Goal: Transaction & Acquisition: Subscribe to service/newsletter

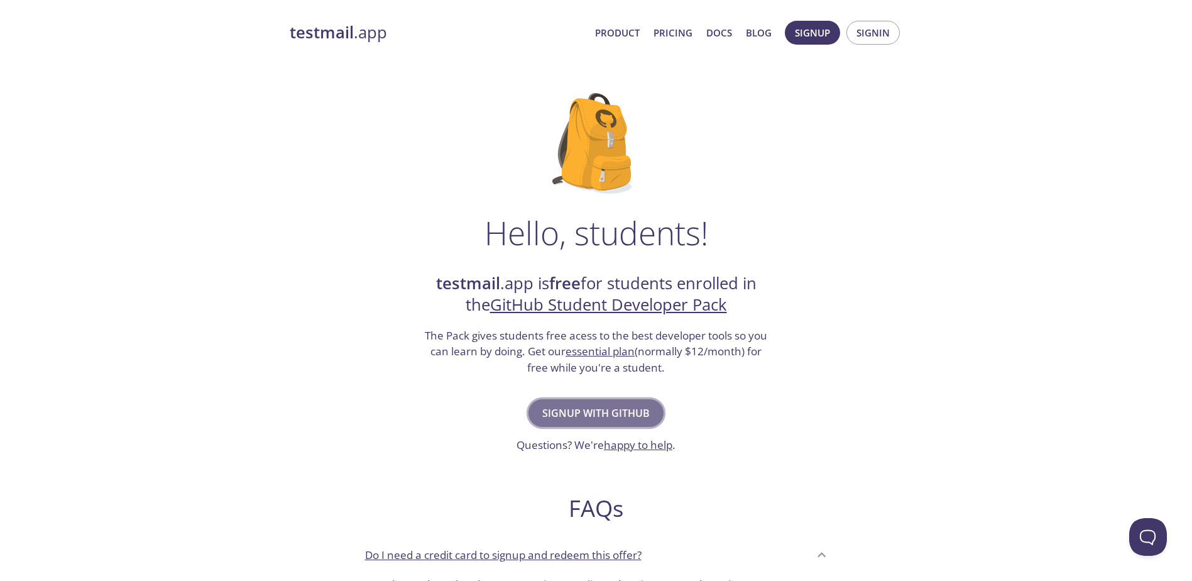
click at [636, 407] on span "Signup with GitHub" at bounding box center [595, 413] width 107 height 18
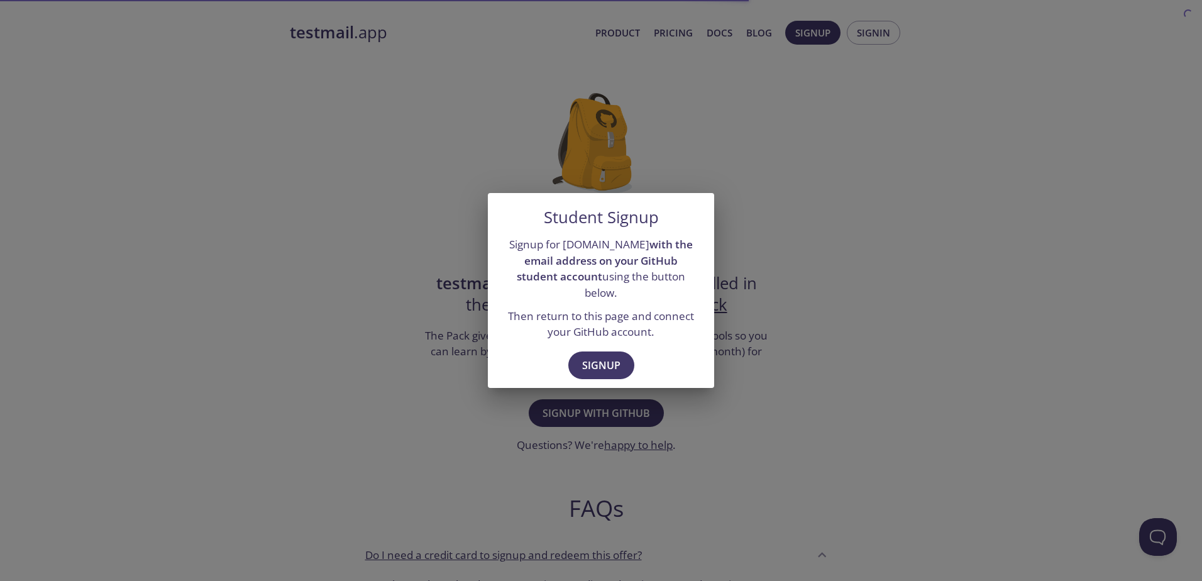
click at [753, 320] on div "Student Signup Signup for testmail.app with the email address on your GitHub st…" at bounding box center [601, 290] width 1202 height 581
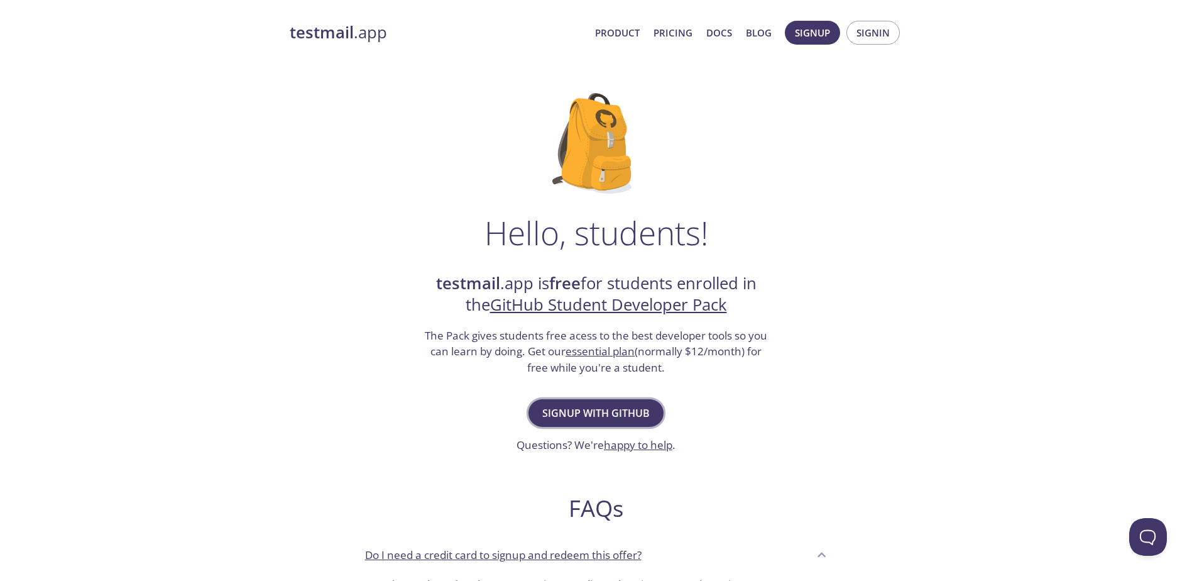
click at [609, 405] on span "Signup with GitHub" at bounding box center [595, 413] width 107 height 18
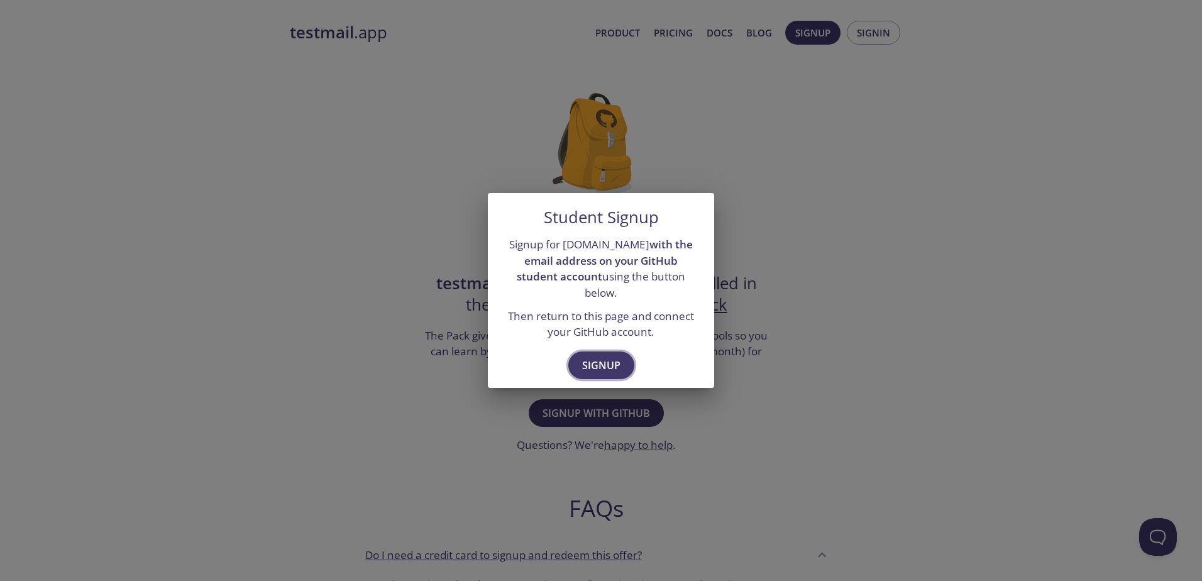
click at [605, 356] on span "Signup" at bounding box center [601, 365] width 38 height 18
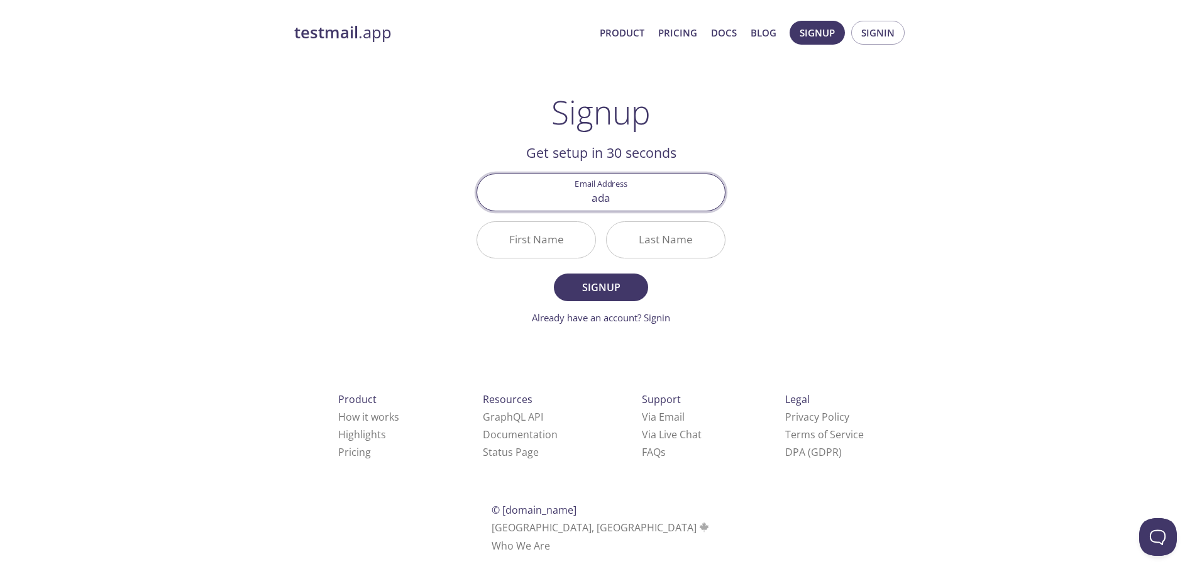
type input "[EMAIL_ADDRESS][DOMAIN_NAME]"
click at [554, 236] on input "First Name" at bounding box center [536, 240] width 118 height 36
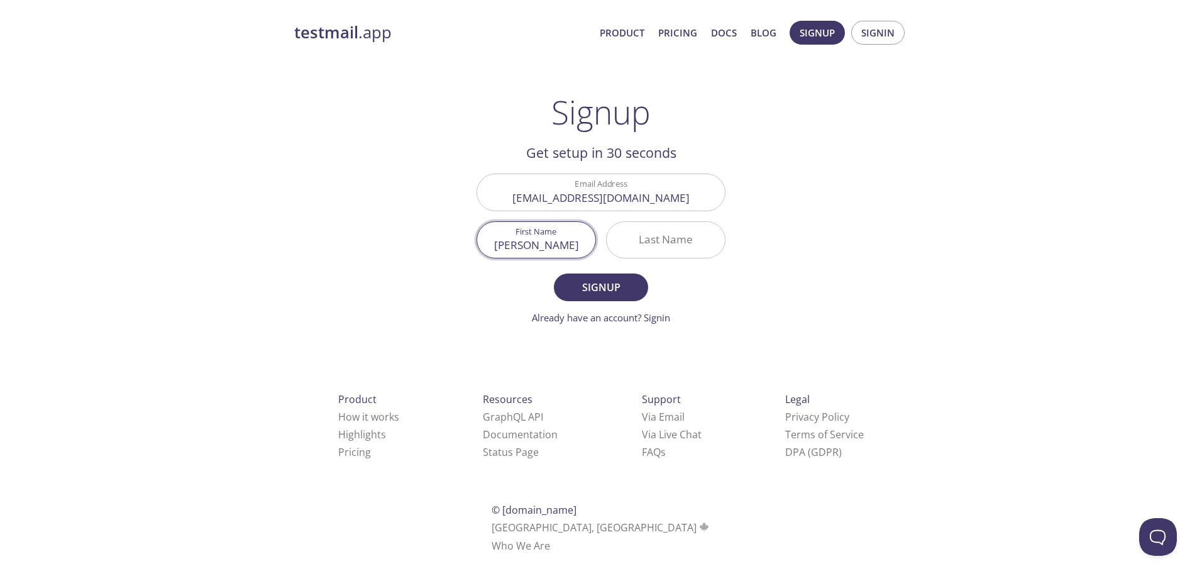
type input "[PERSON_NAME]"
click at [597, 289] on span "Signup" at bounding box center [600, 287] width 67 height 18
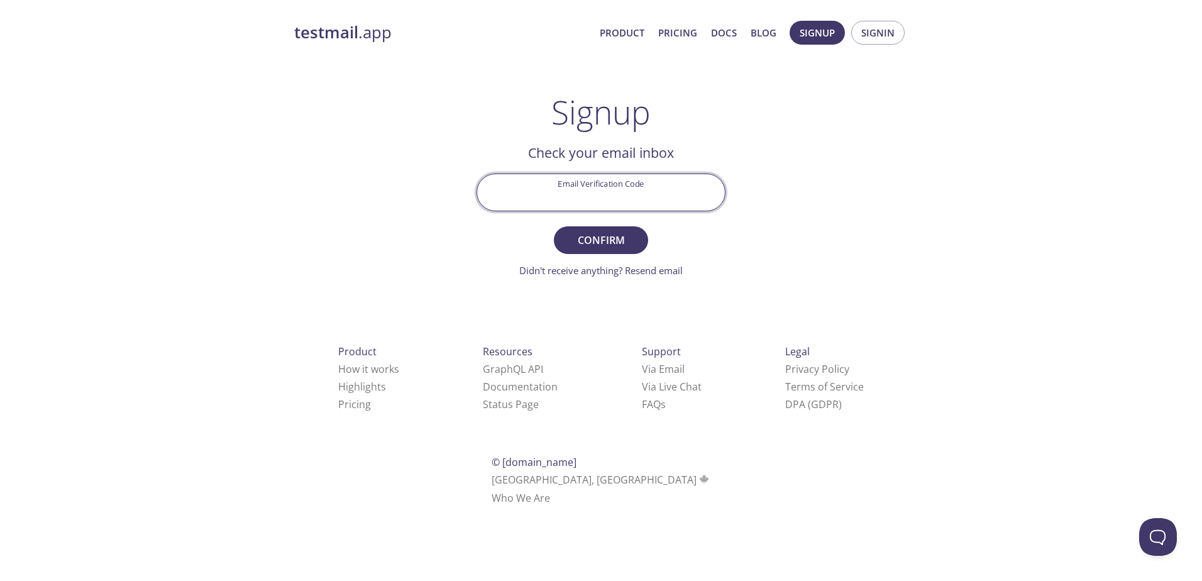
click at [619, 191] on input "Email Verification Code" at bounding box center [601, 192] width 248 height 36
paste input "EUHRN7E"
type input "EUHRN7E"
click at [608, 235] on span "Confirm" at bounding box center [600, 240] width 67 height 18
